Goal: Transaction & Acquisition: Purchase product/service

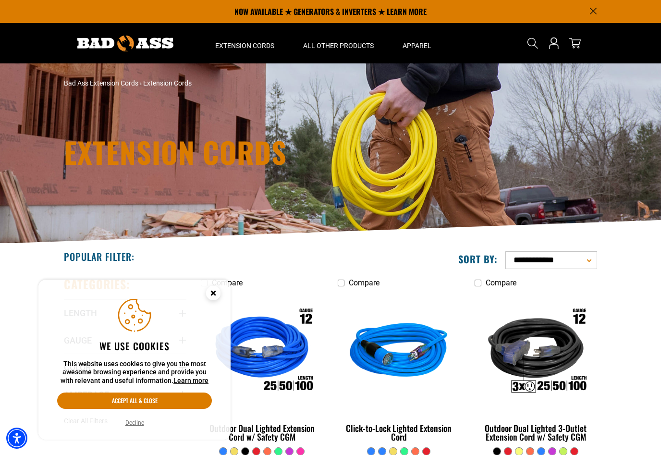
click at [140, 432] on aside "We use cookies This website uses cookies to give you the most awesome browsing …" at bounding box center [134, 359] width 192 height 160
click at [130, 413] on div "We use cookies This website uses cookies to give you the most awesome browsing …" at bounding box center [134, 359] width 169 height 137
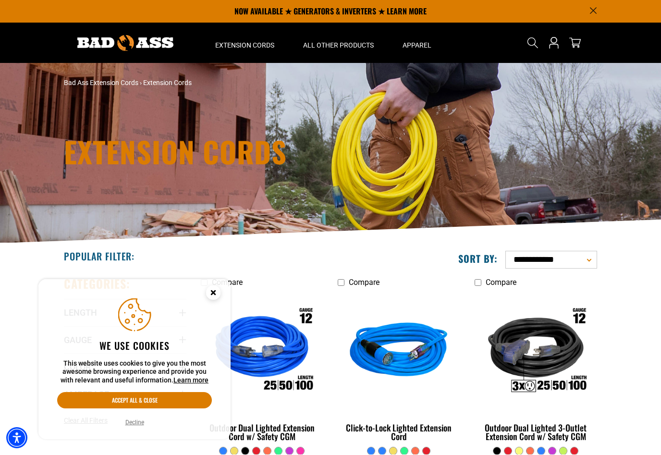
scroll to position [0, 0]
click at [120, 394] on button "Accept all & close" at bounding box center [134, 400] width 155 height 16
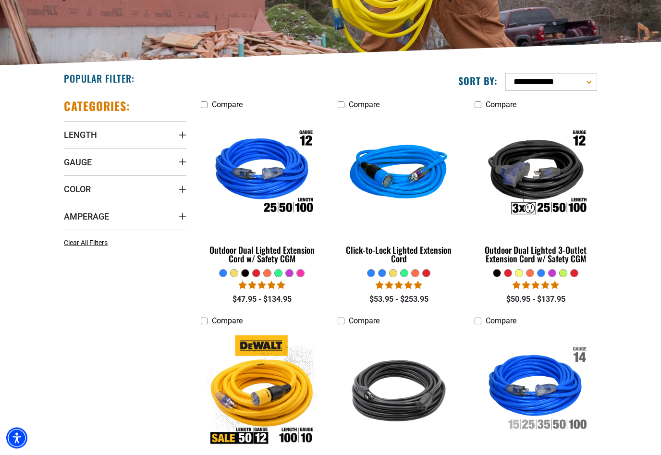
scroll to position [184, 0]
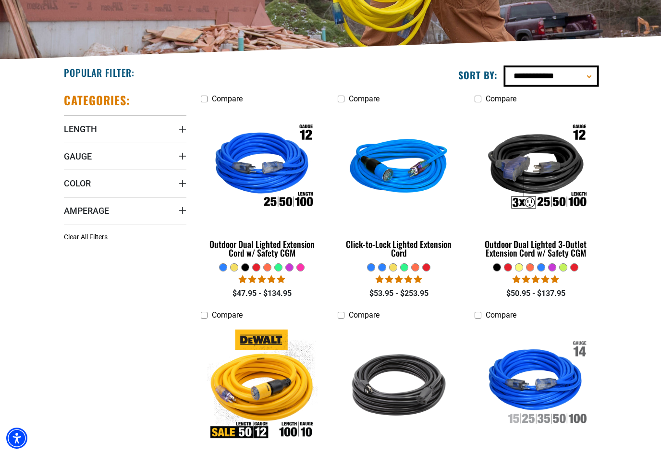
click at [596, 74] on select "**********" at bounding box center [551, 76] width 92 height 18
click at [81, 126] on span "Length" at bounding box center [80, 128] width 33 height 11
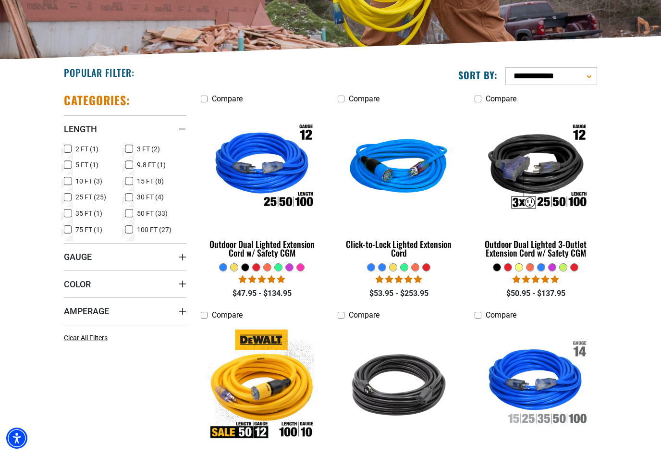
click at [139, 146] on span "3 FT (2)" at bounding box center [148, 149] width 23 height 7
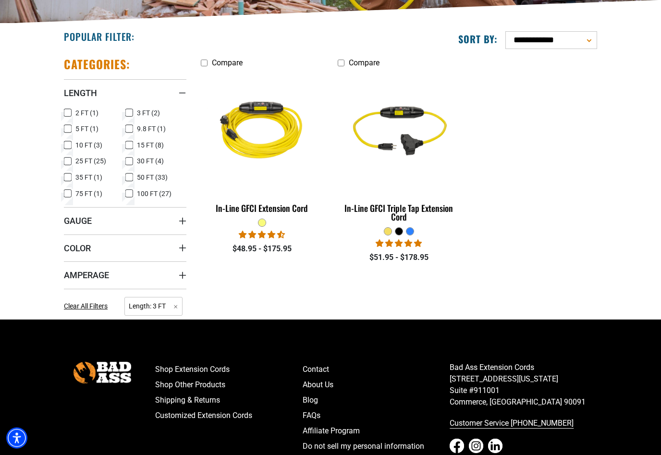
click at [73, 245] on span "Color" at bounding box center [77, 248] width 27 height 11
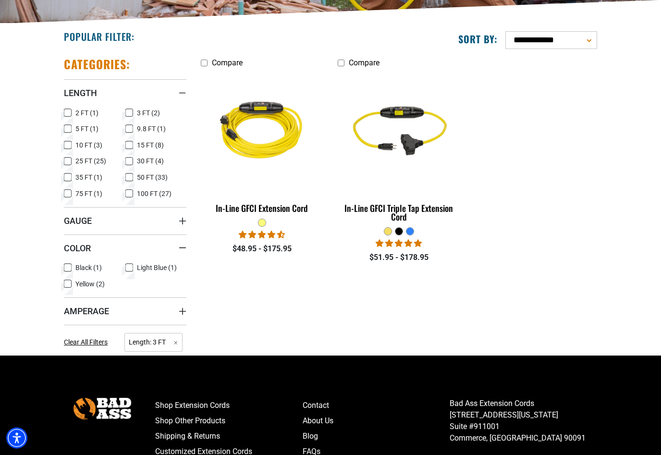
scroll to position [220, 0]
click at [60, 261] on div "Categories: Length Length 2 FT (1) 2 FT (1 product)" at bounding box center [125, 202] width 137 height 306
click at [62, 259] on div "Categories: Length Length 2 FT (1) 2 FT (1 product)" at bounding box center [125, 202] width 137 height 306
click at [64, 267] on icon at bounding box center [68, 267] width 8 height 12
click at [58, 266] on div "Categories: Length Length 2 FT (1) 2 FT (1 product)" at bounding box center [125, 202] width 137 height 306
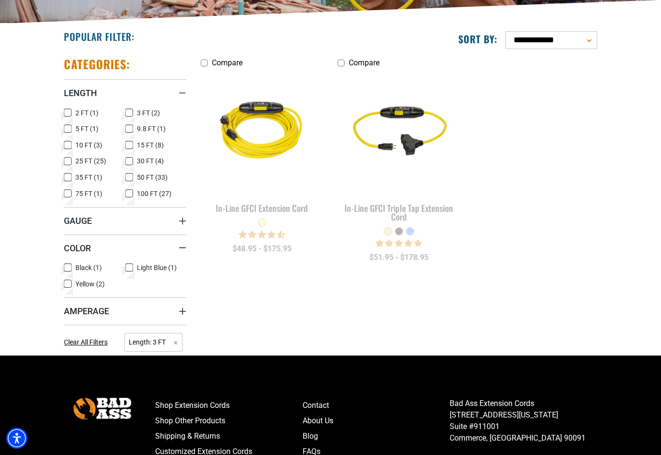
click at [54, 267] on section "**********" at bounding box center [330, 190] width 661 height 332
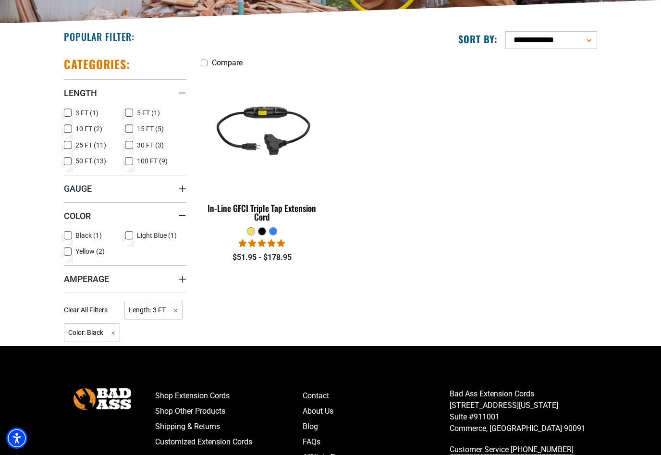
scroll to position [237, 0]
